Goal: Go to known website: Access a specific website the user already knows

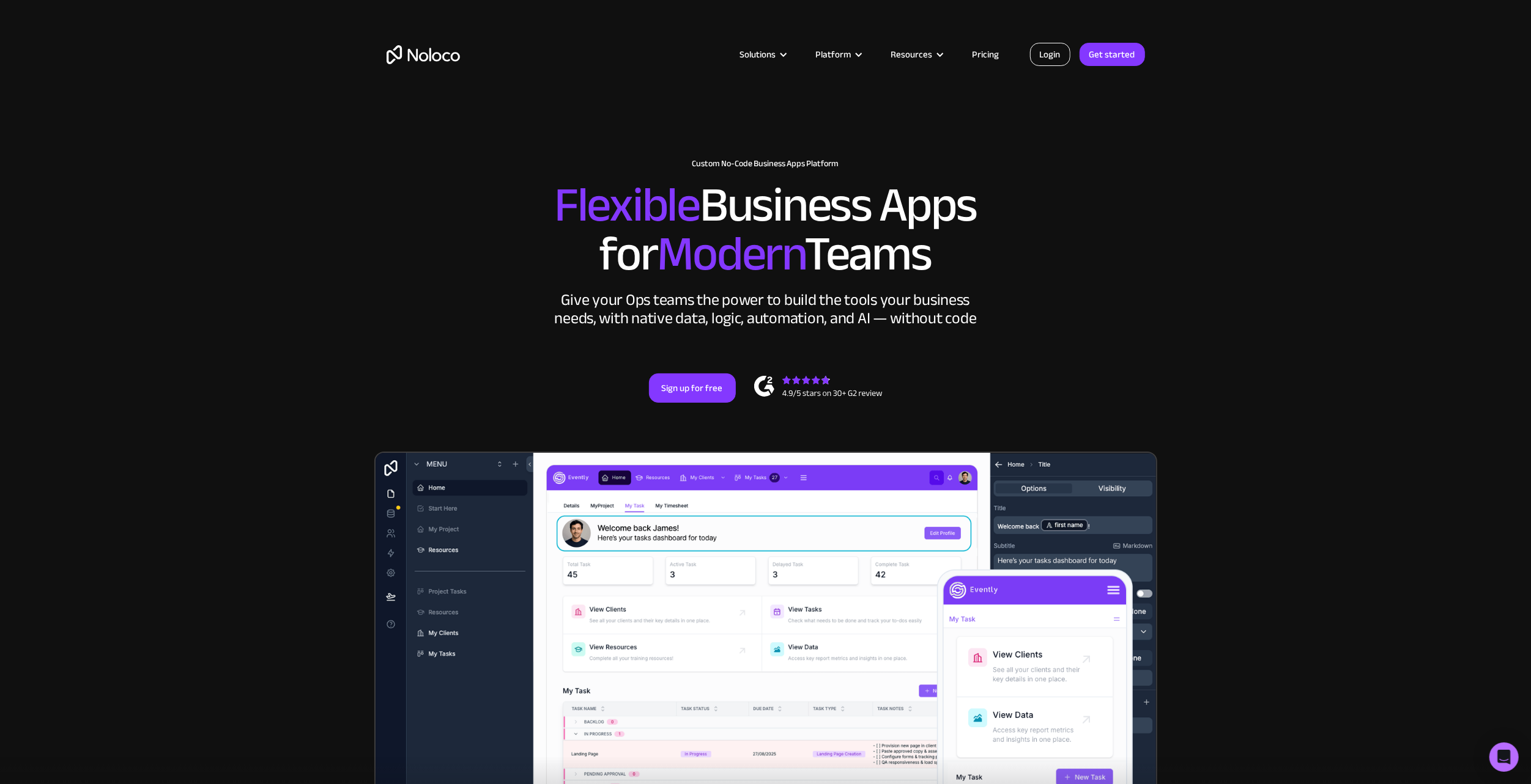
click at [1057, 48] on link "Login" at bounding box center [1049, 54] width 40 height 23
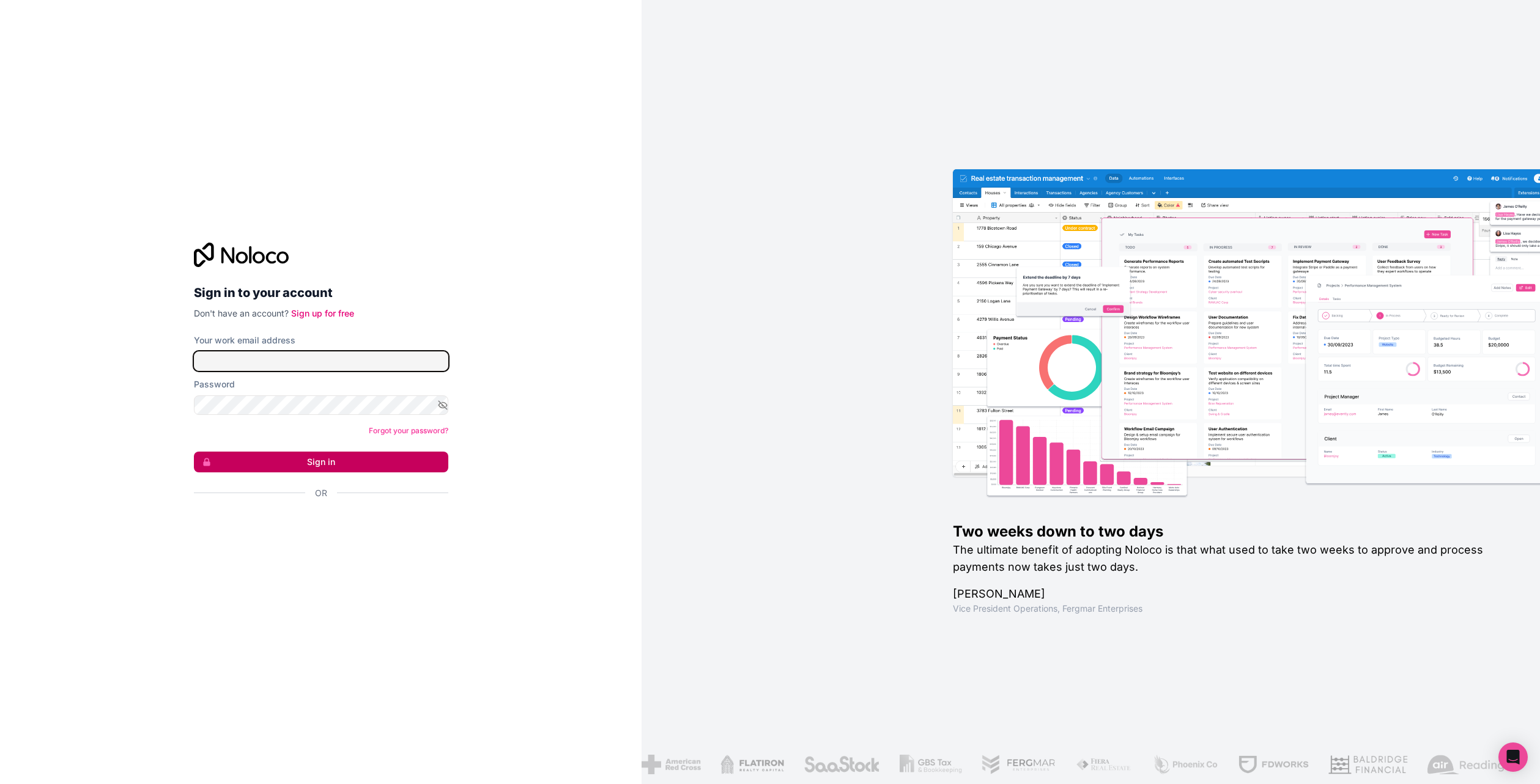
type input "lucas@bokettobrands.com"
click at [284, 466] on button "Sign in" at bounding box center [321, 463] width 254 height 21
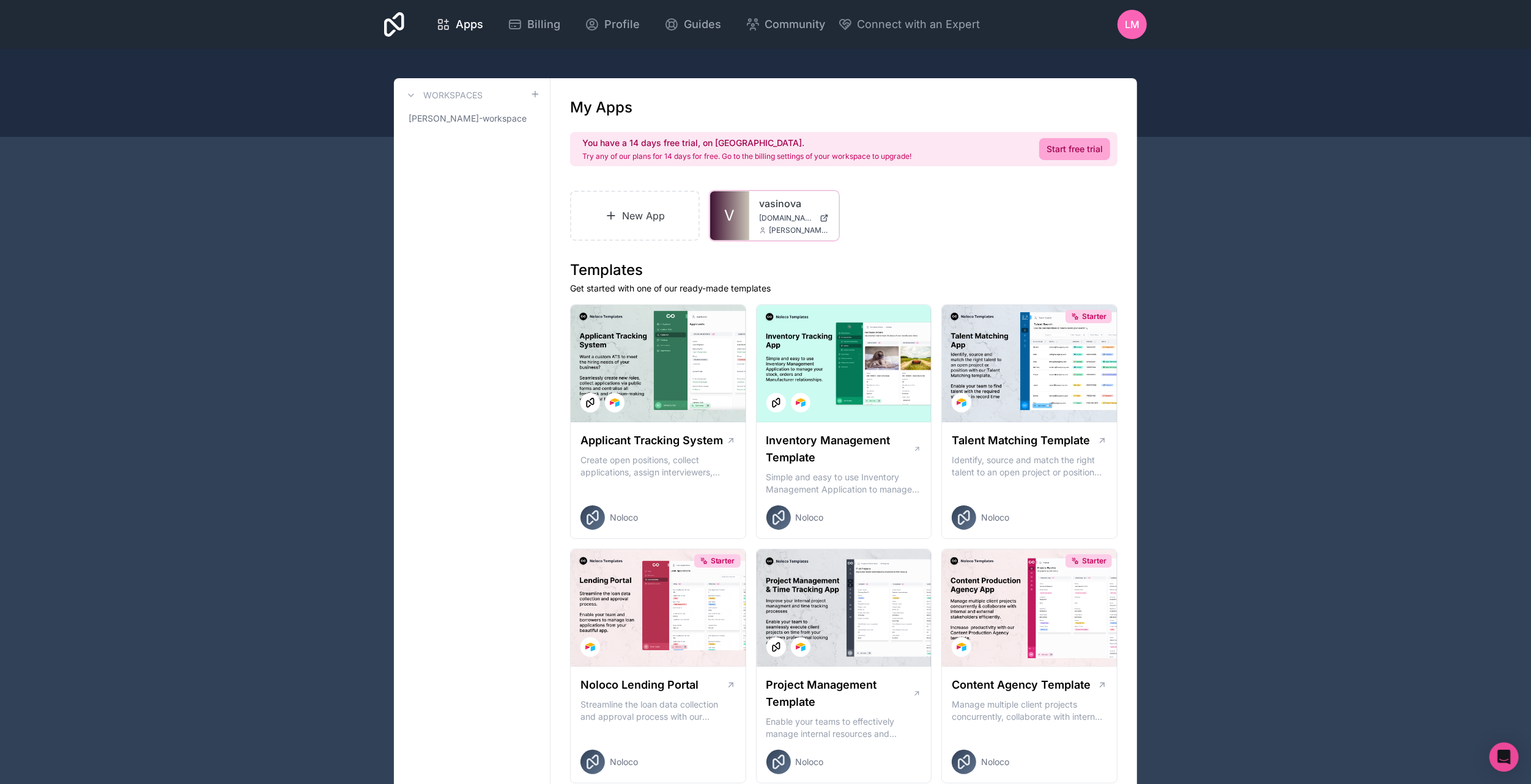
click at [716, 228] on link "V" at bounding box center [729, 216] width 39 height 49
